Goal: Information Seeking & Learning: Learn about a topic

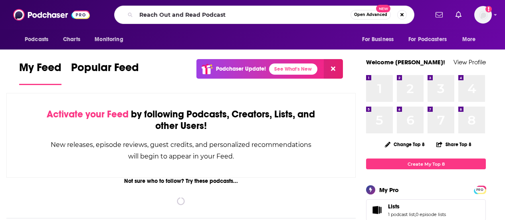
type input "Reach Out and Read Podcast"
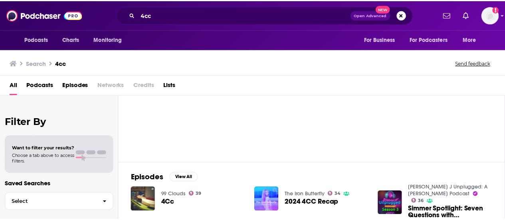
scroll to position [20, 0]
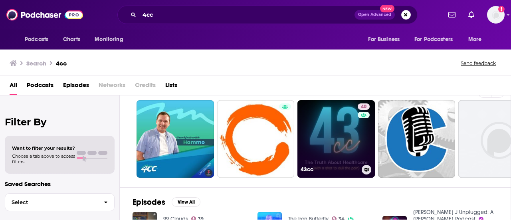
click at [327, 121] on link "40 43cc" at bounding box center [336, 138] width 77 height 77
